Goal: Use online tool/utility: Utilize a website feature to perform a specific function

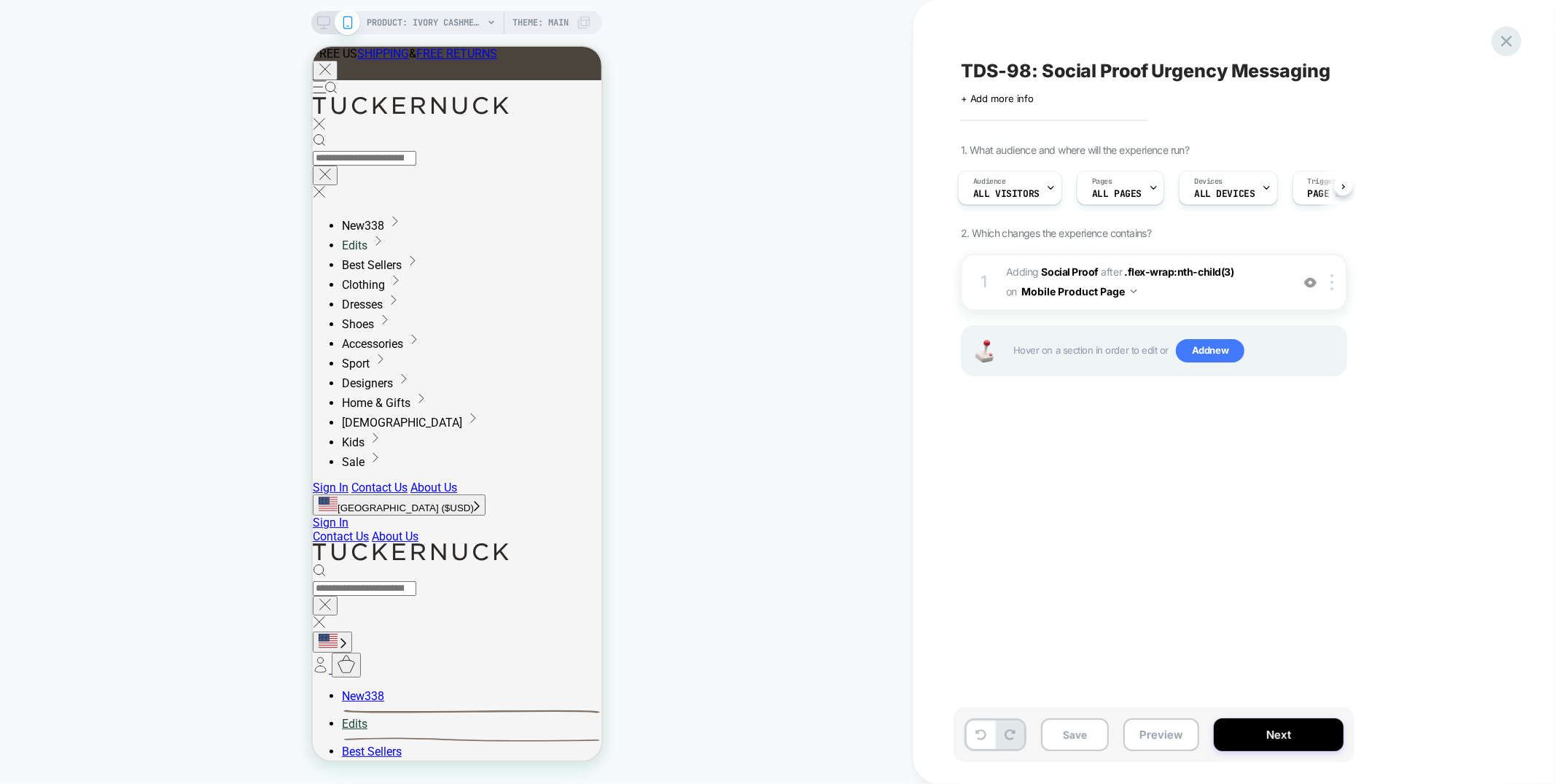
click at [0, 0] on icon at bounding box center [0, 0] width 0 height 0
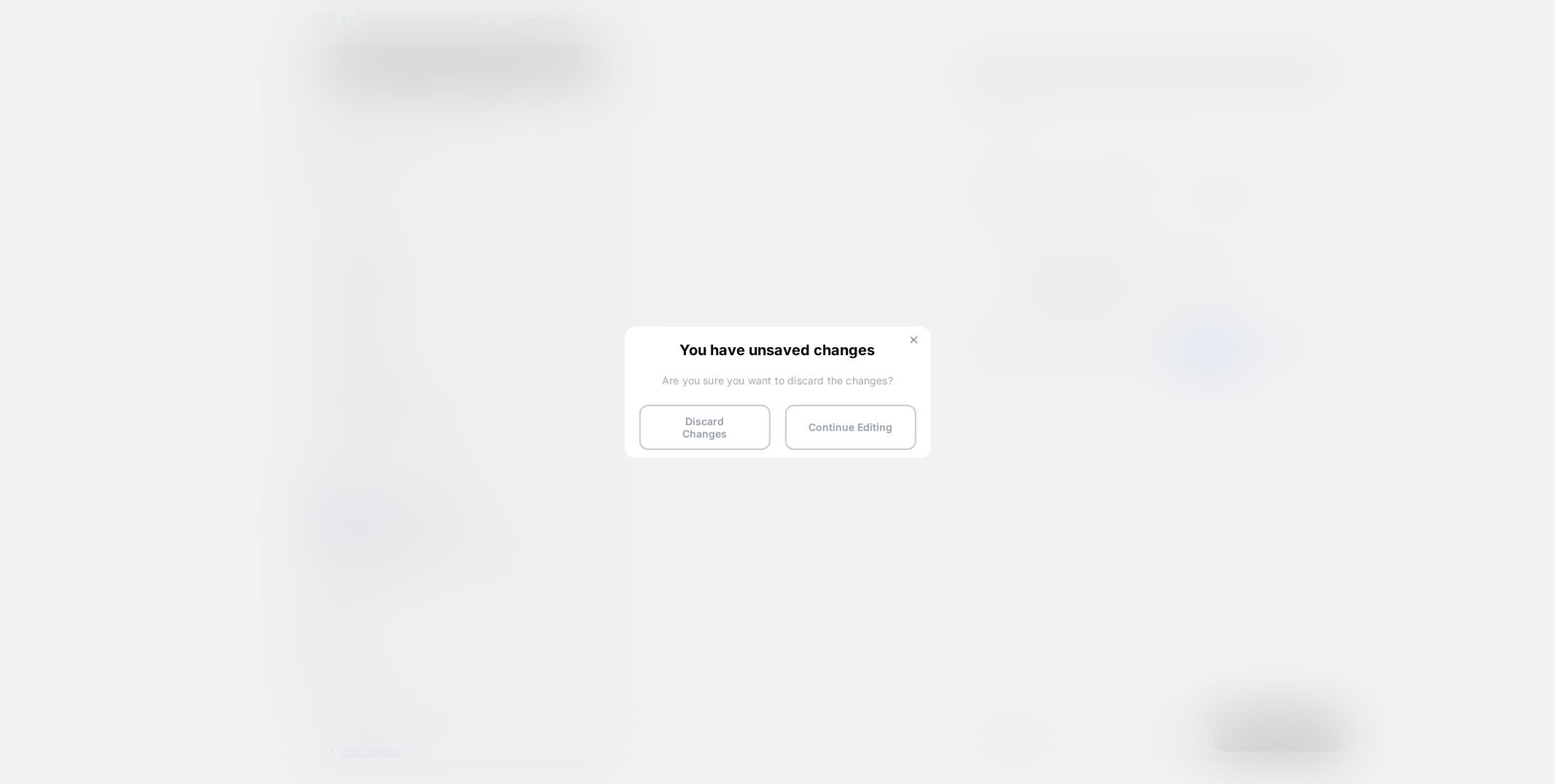
click at [289, 339] on img at bounding box center [144, 294] width 289 height 256
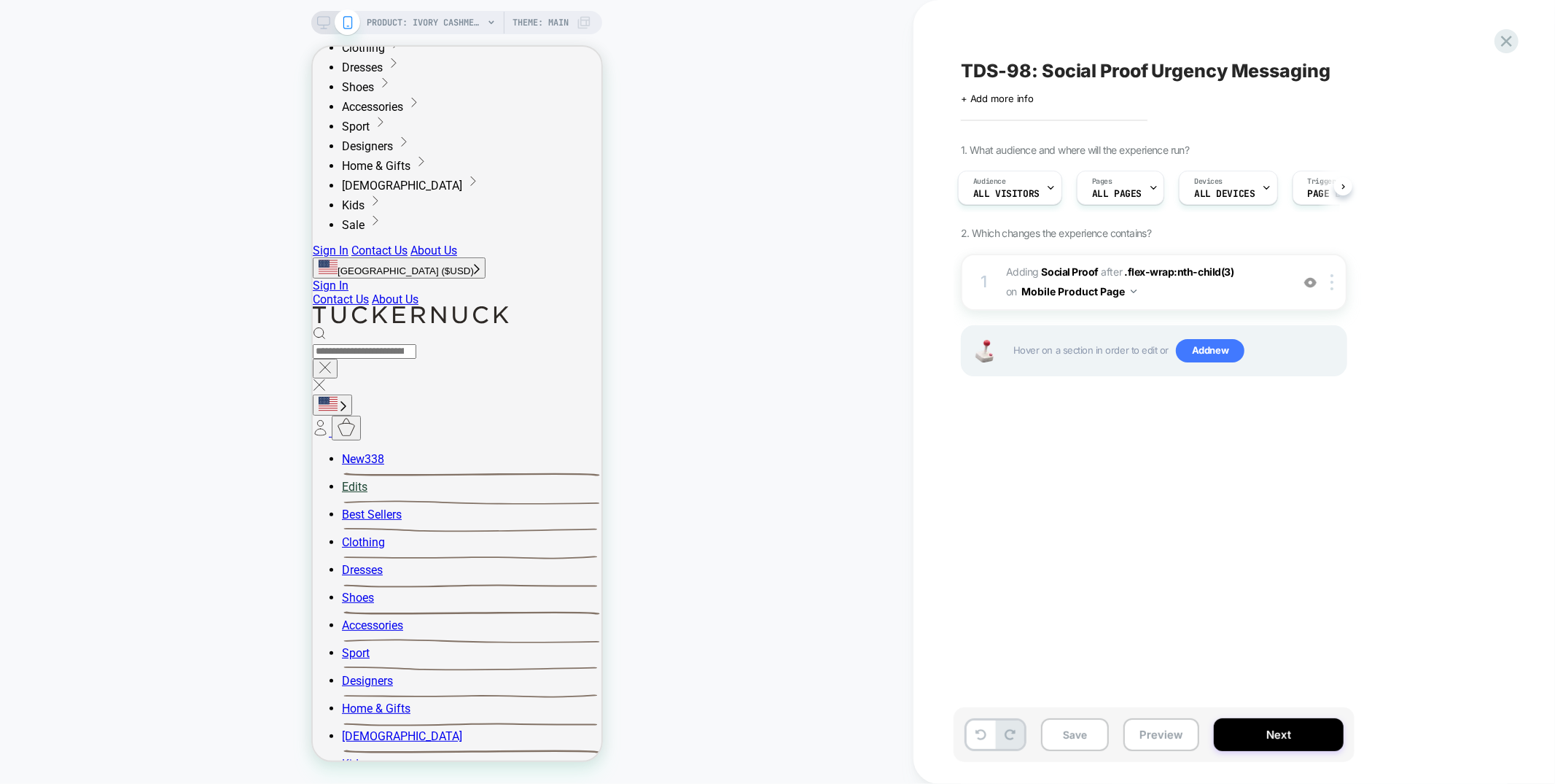
scroll to position [245, 0]
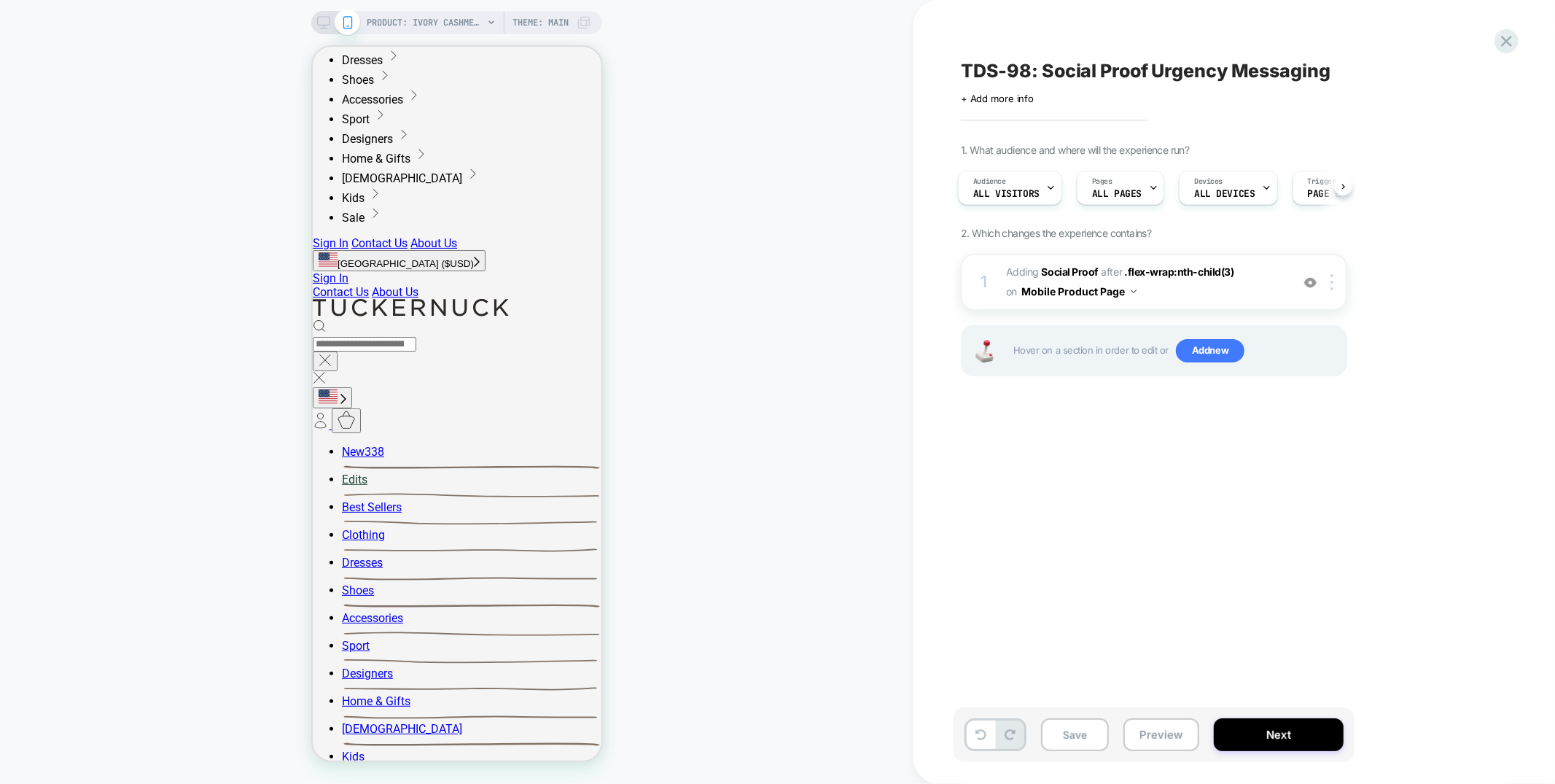
click at [1163, 294] on span "#_loomi_addon_1753742161253 Adding Social Proof AFTER .flex-wrap:nth-child(3) .…" at bounding box center [1146, 282] width 278 height 39
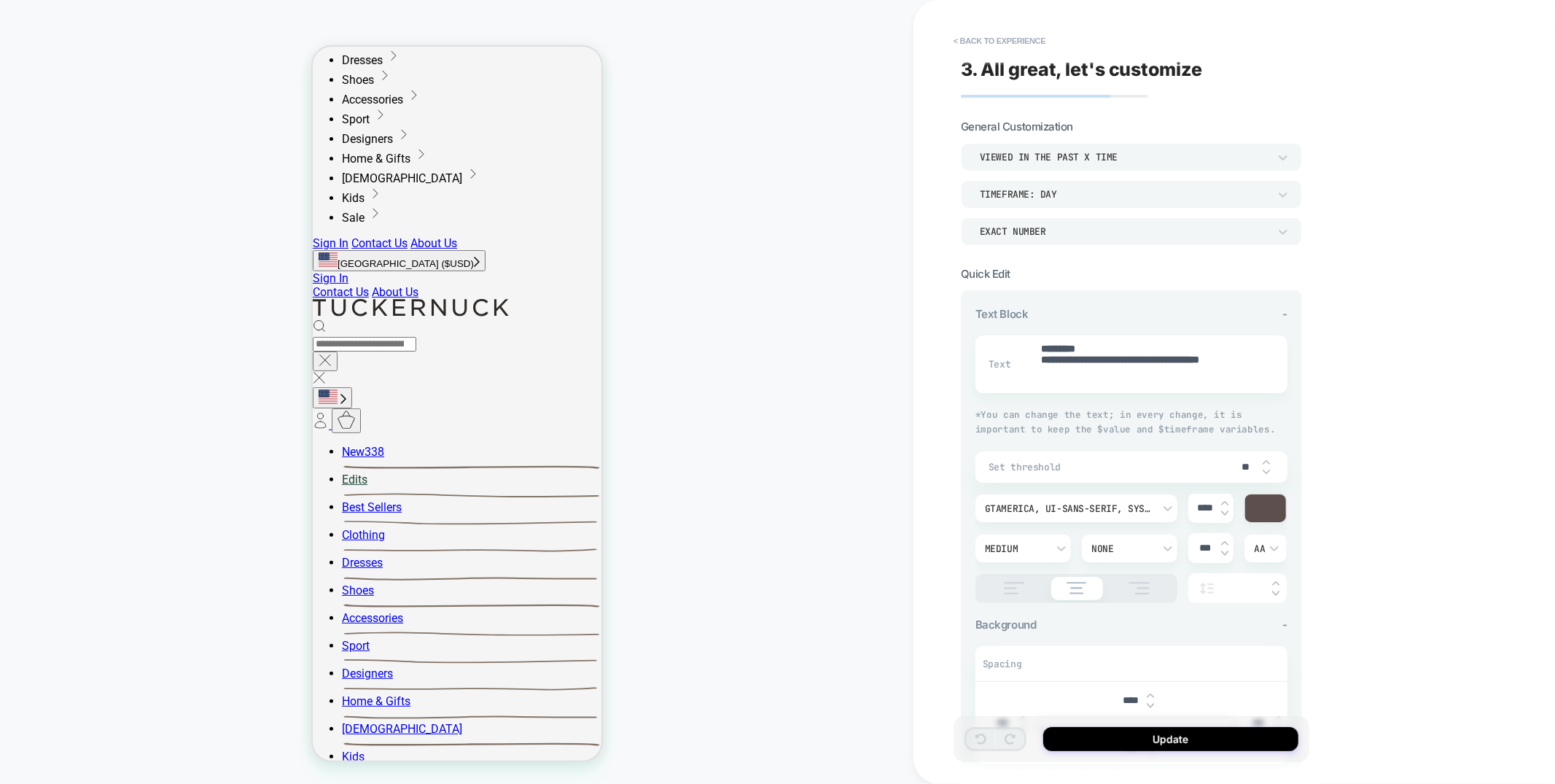
type textarea "*"
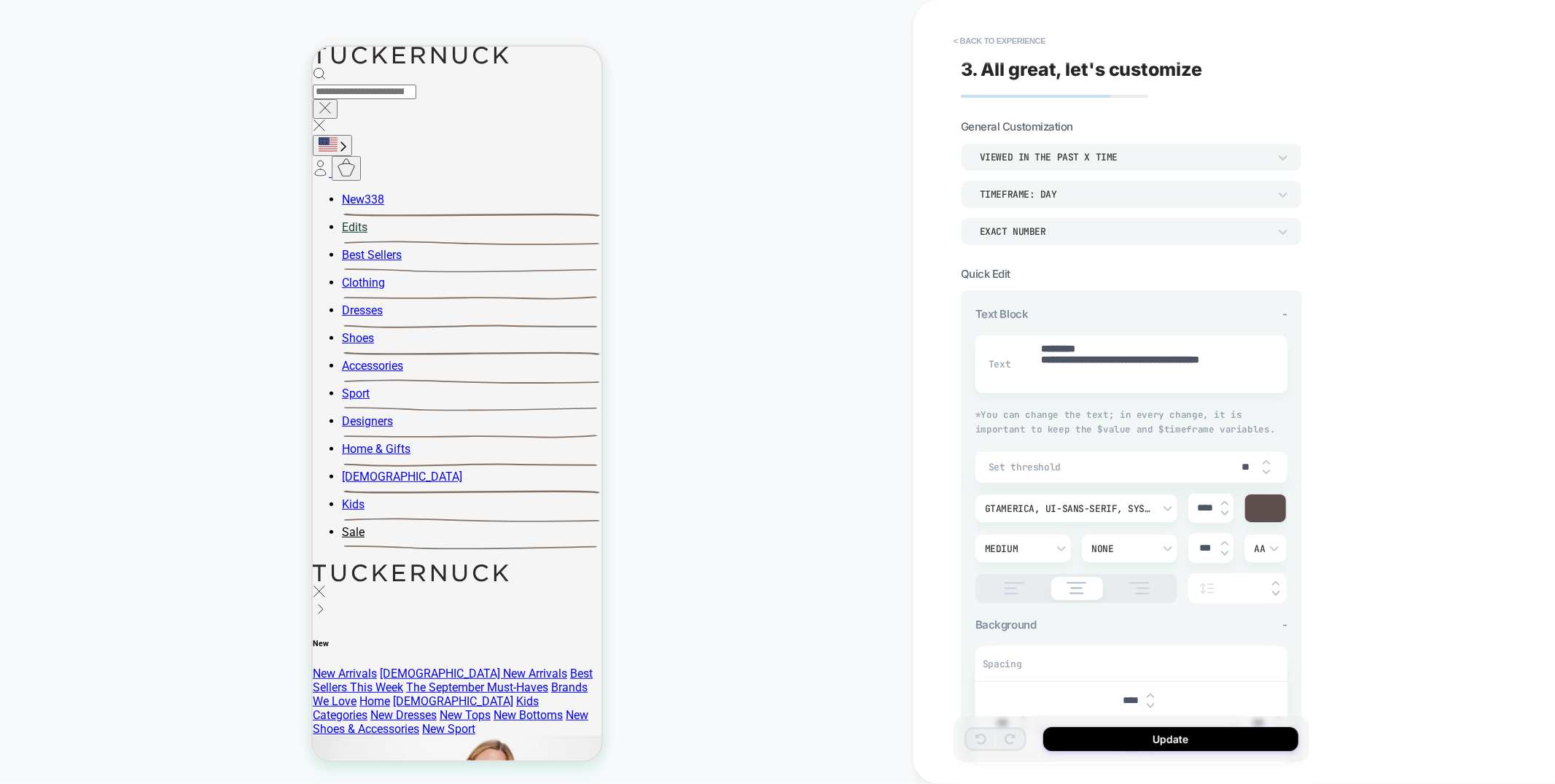
scroll to position [427, 0]
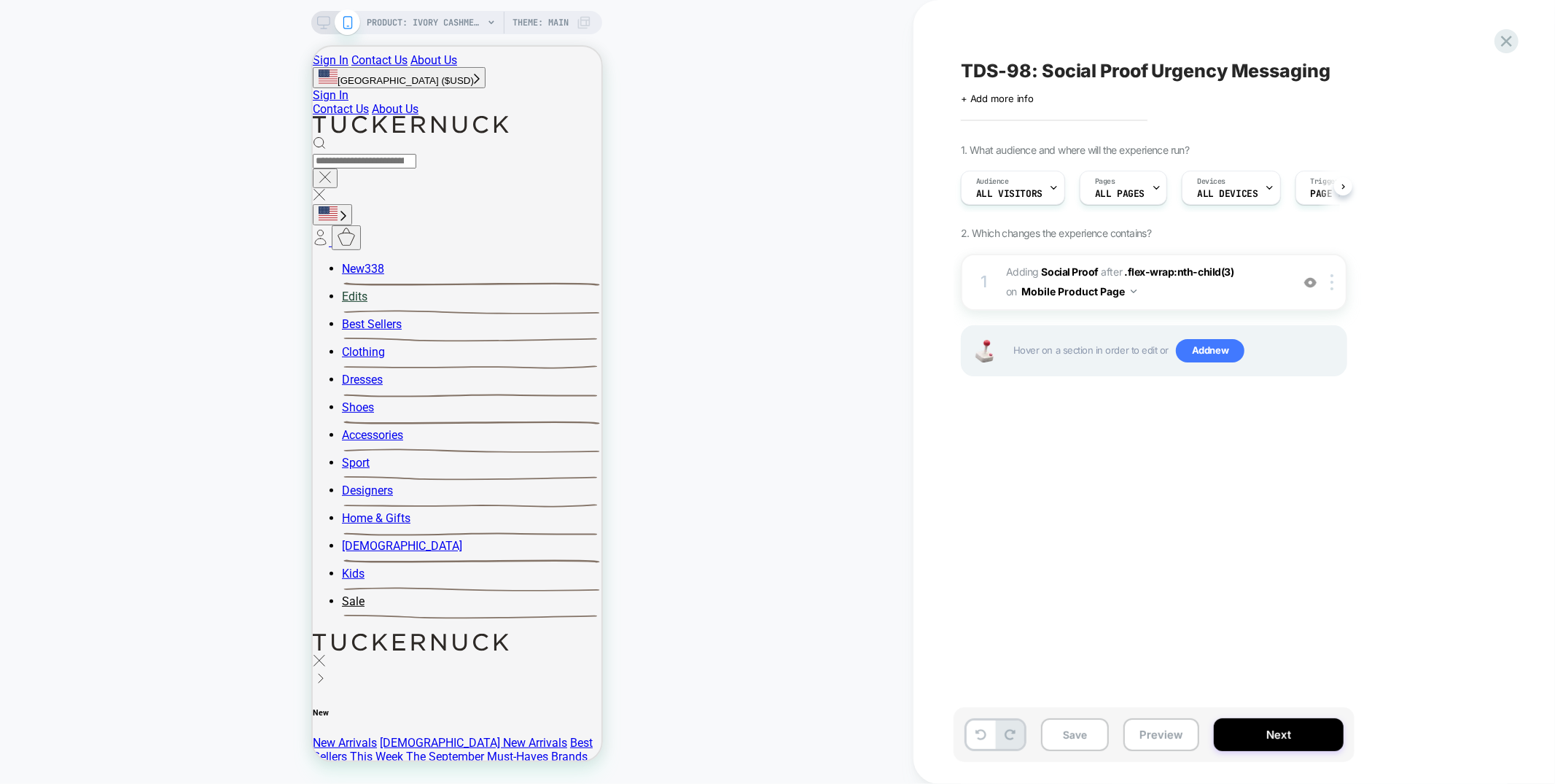
scroll to position [0, 1]
click at [0, 0] on div at bounding box center [0, 0] width 0 height 0
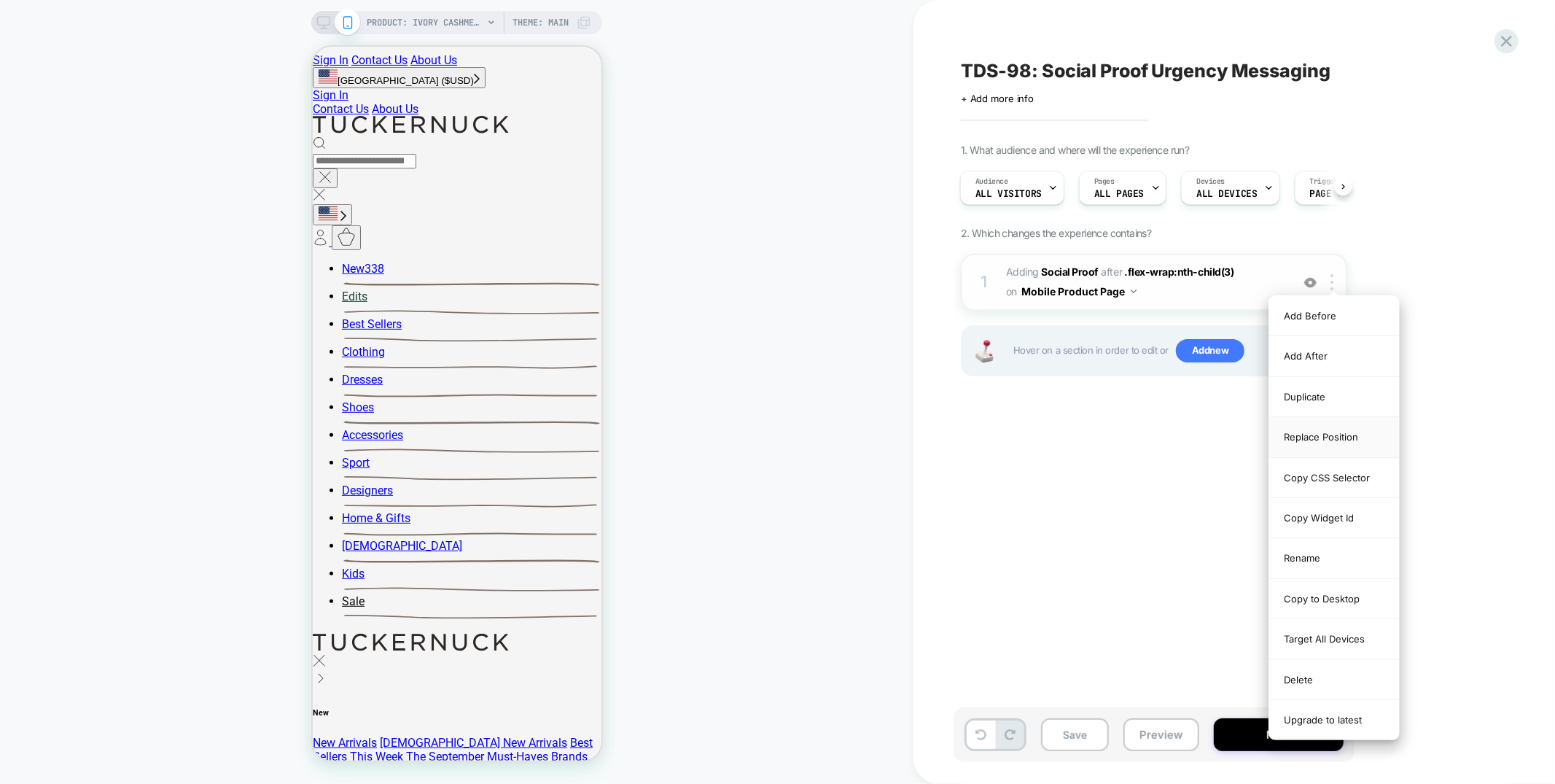
click at [0, 0] on div "Replace Position" at bounding box center [0, 0] width 0 height 0
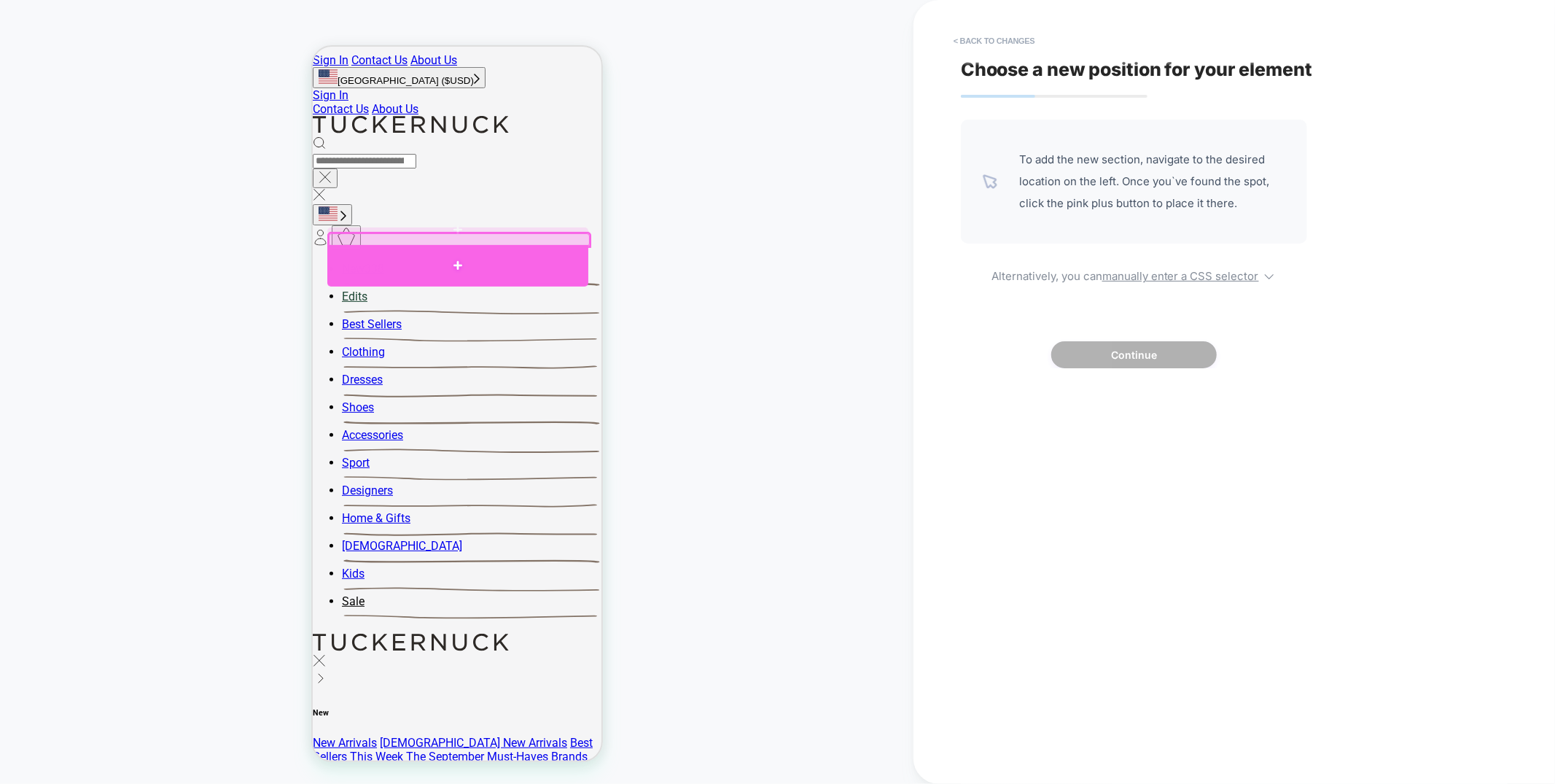
click at [425, 260] on div at bounding box center [457, 265] width 261 height 42
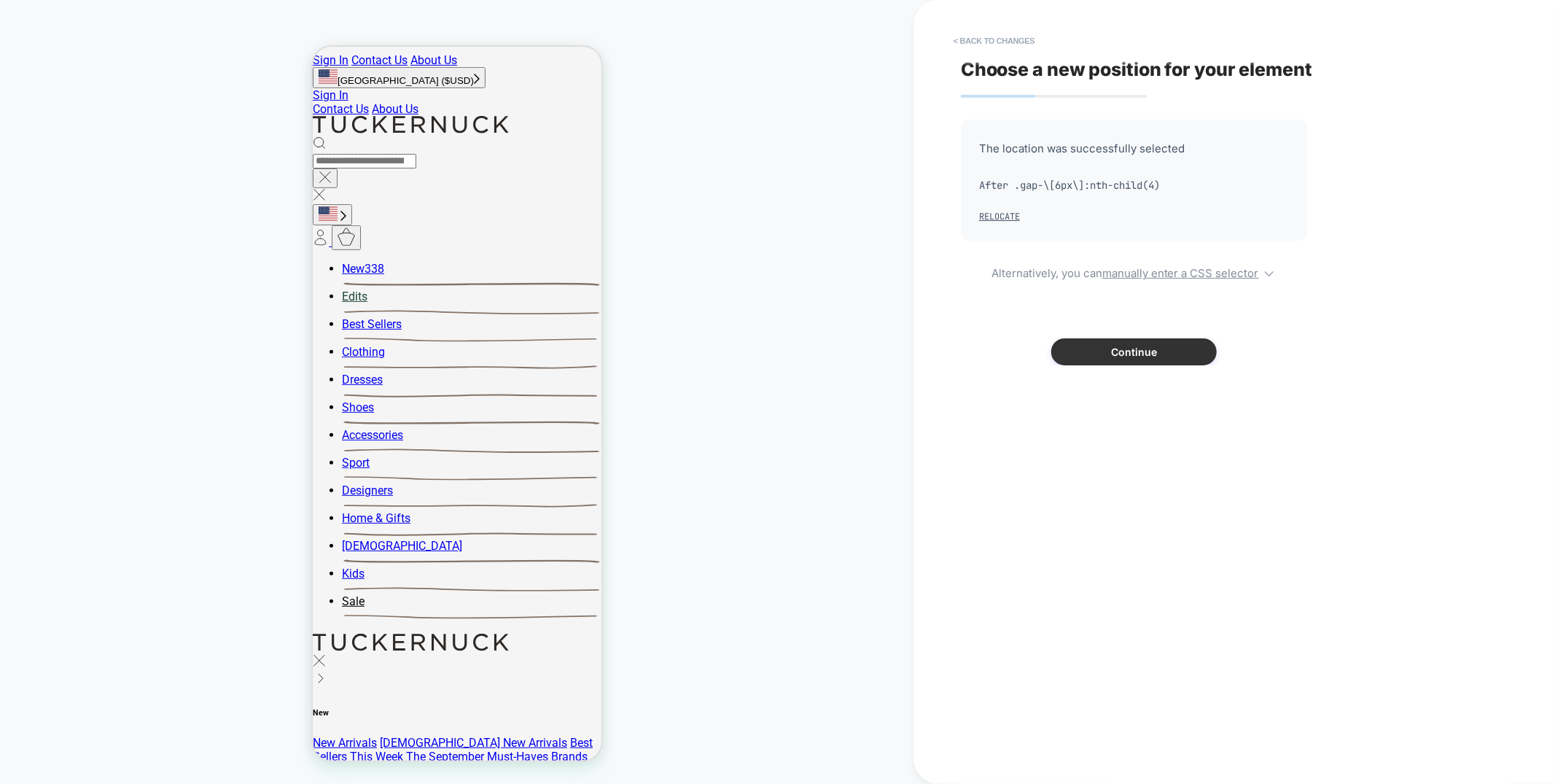
click at [0, 0] on button "Continue" at bounding box center [0, 0] width 0 height 0
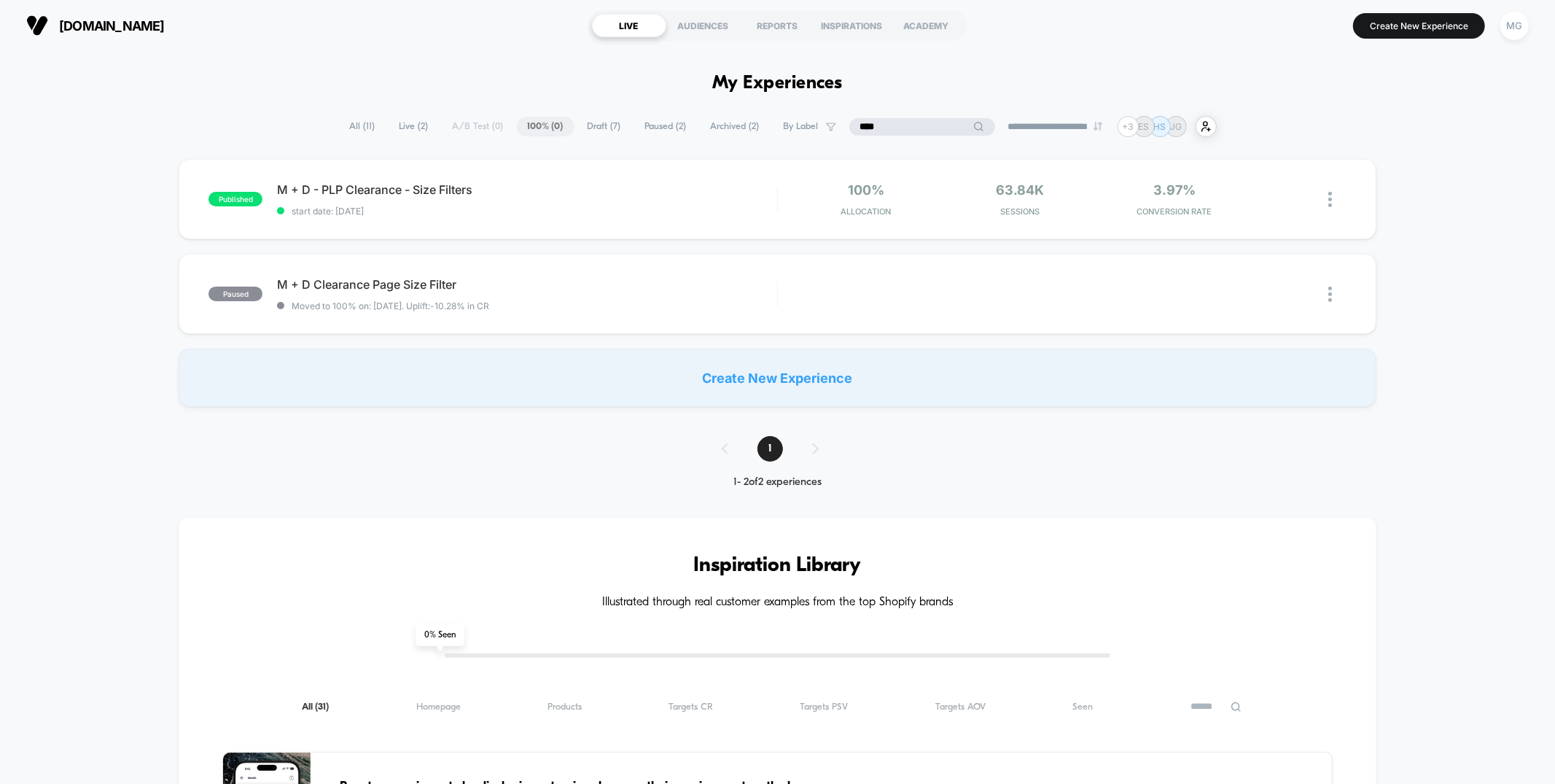
click at [908, 124] on input "****" at bounding box center [922, 127] width 146 height 18
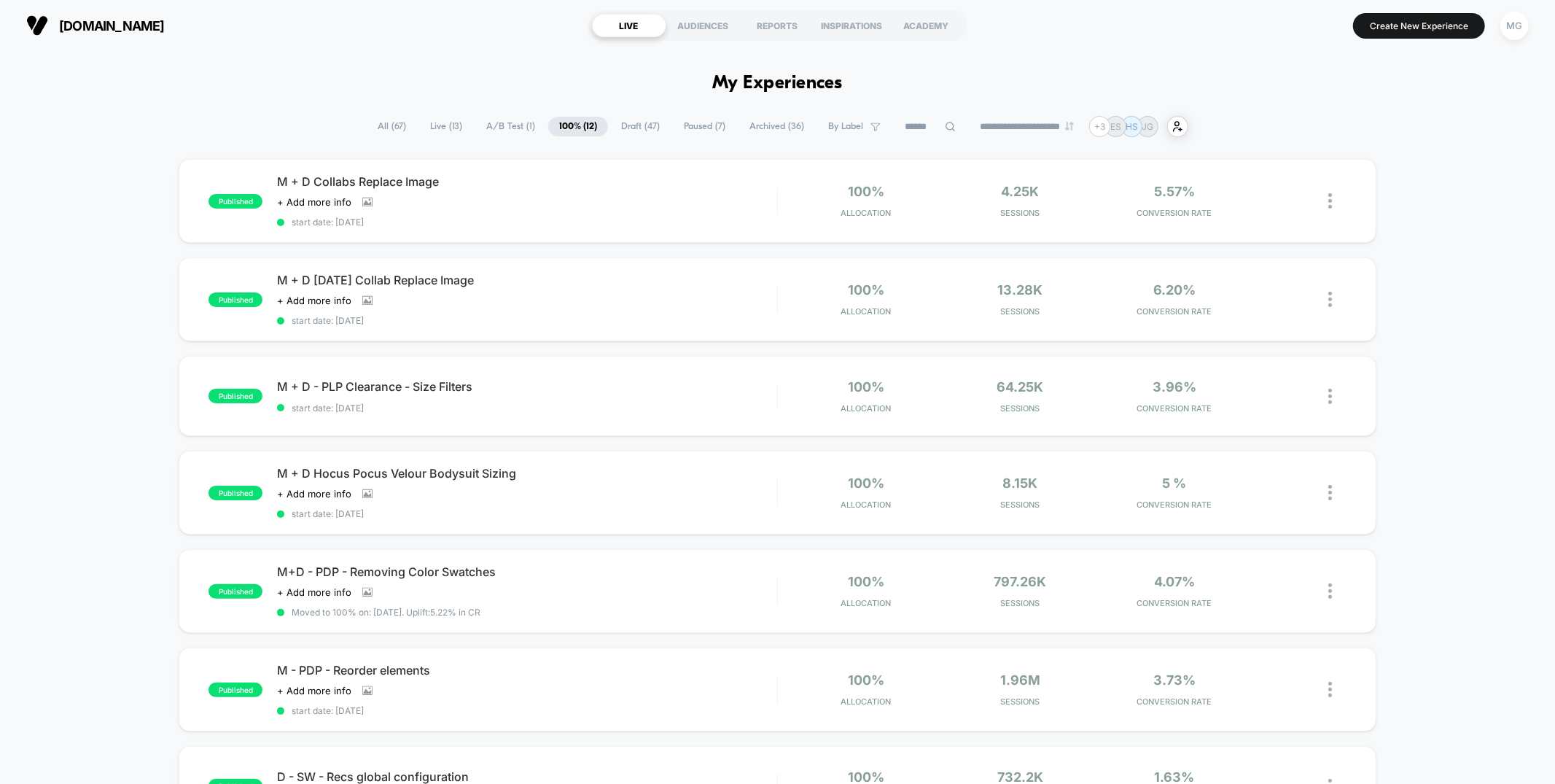
click at [476, 126] on span "A/B Test ( 1 )" at bounding box center [511, 127] width 71 height 19
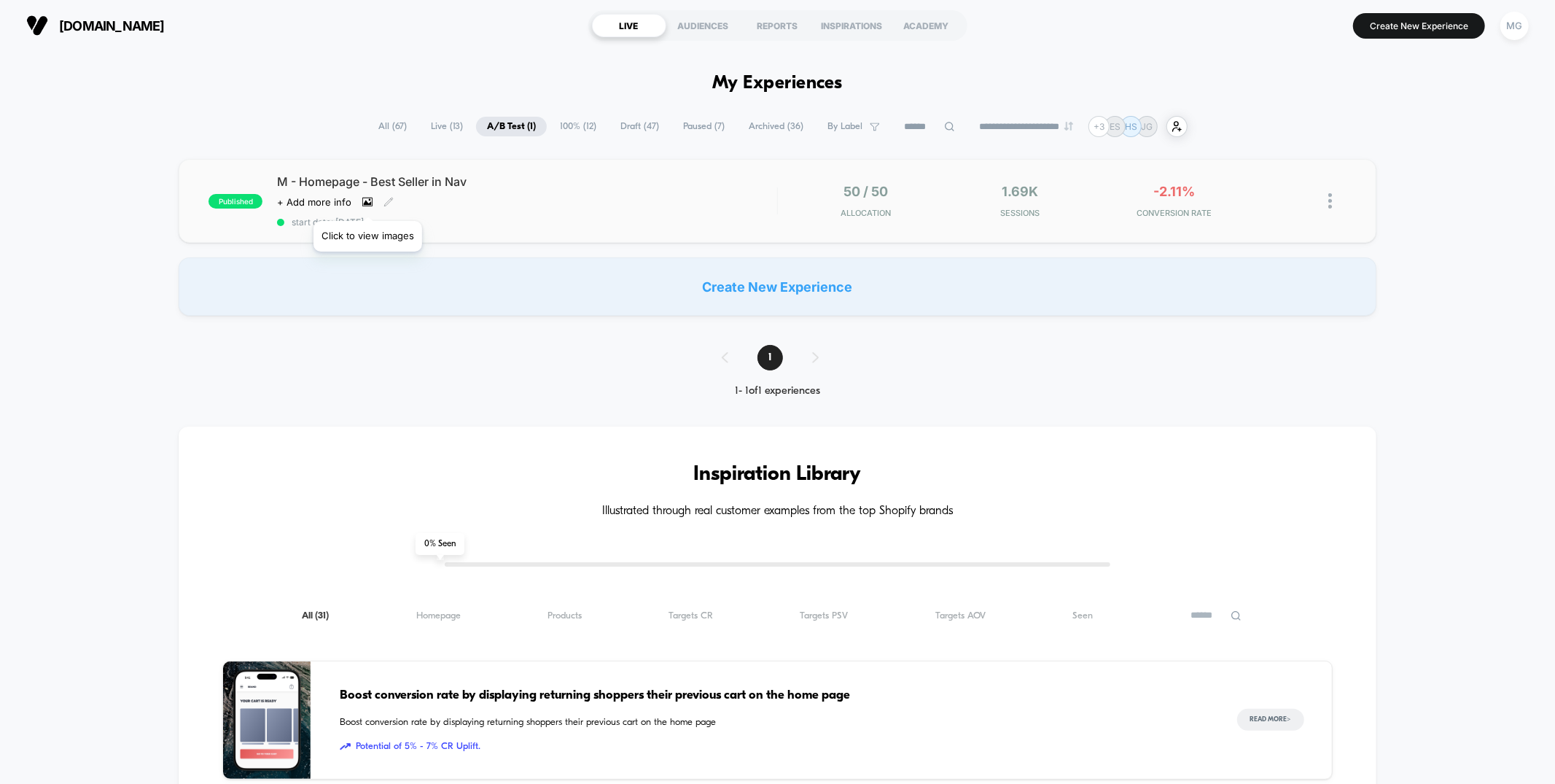
click at [368, 203] on icon at bounding box center [368, 202] width 8 height 5
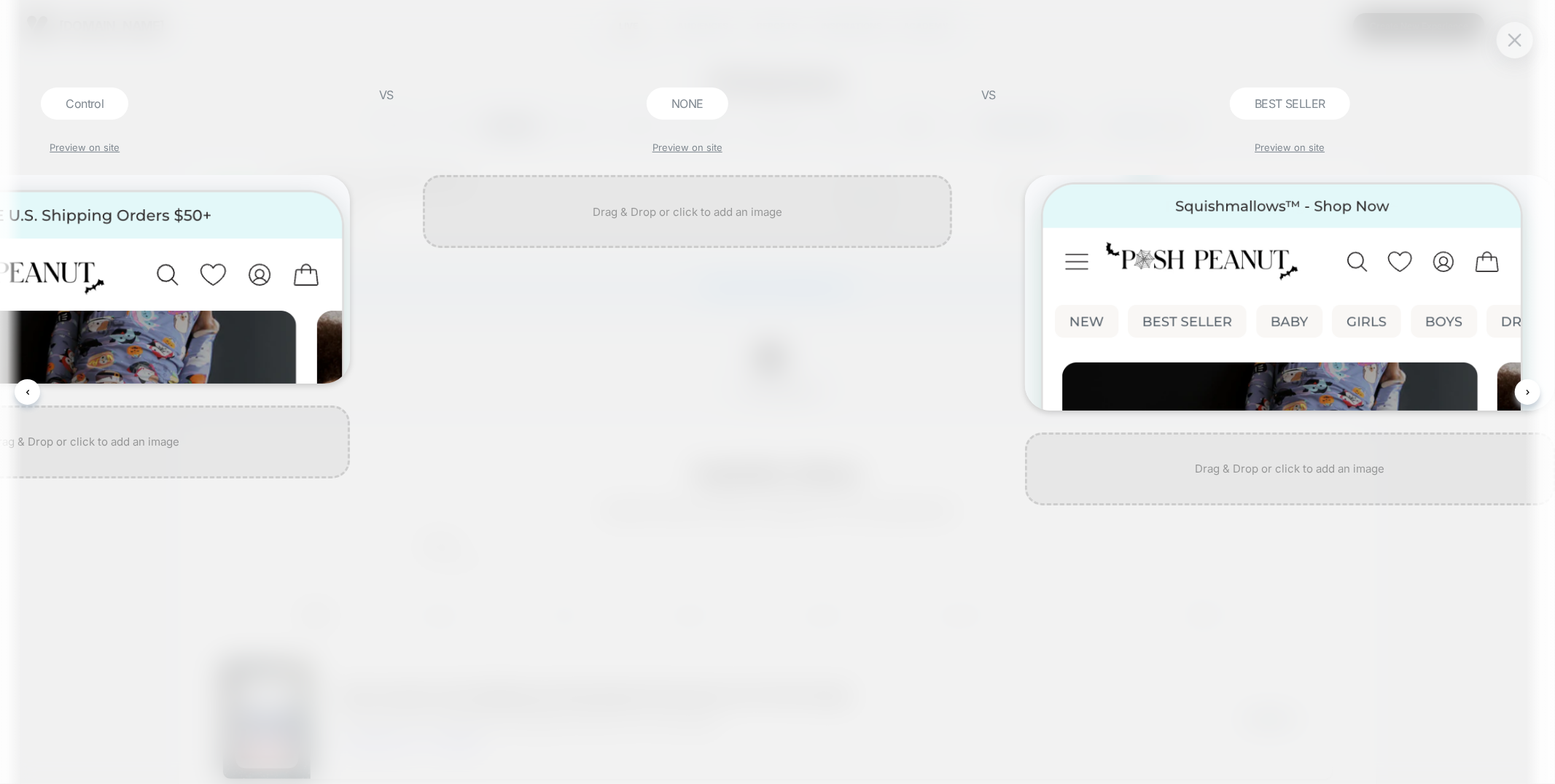
scroll to position [0, 289]
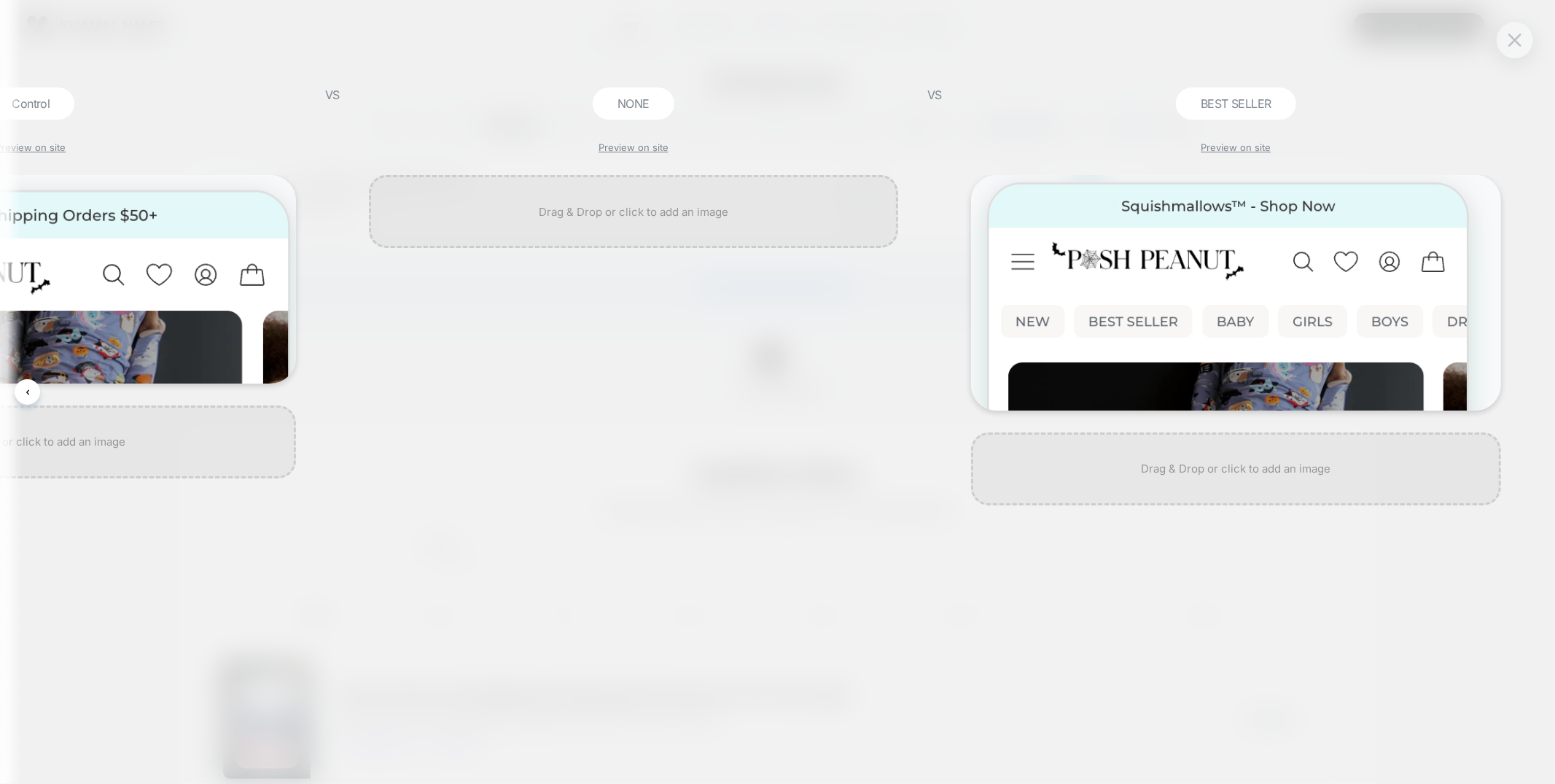
click at [758, 290] on div at bounding box center [634, 479] width 545 height 609
click at [1512, 42] on img at bounding box center [1515, 40] width 13 height 12
